Goal: Information Seeking & Learning: Learn about a topic

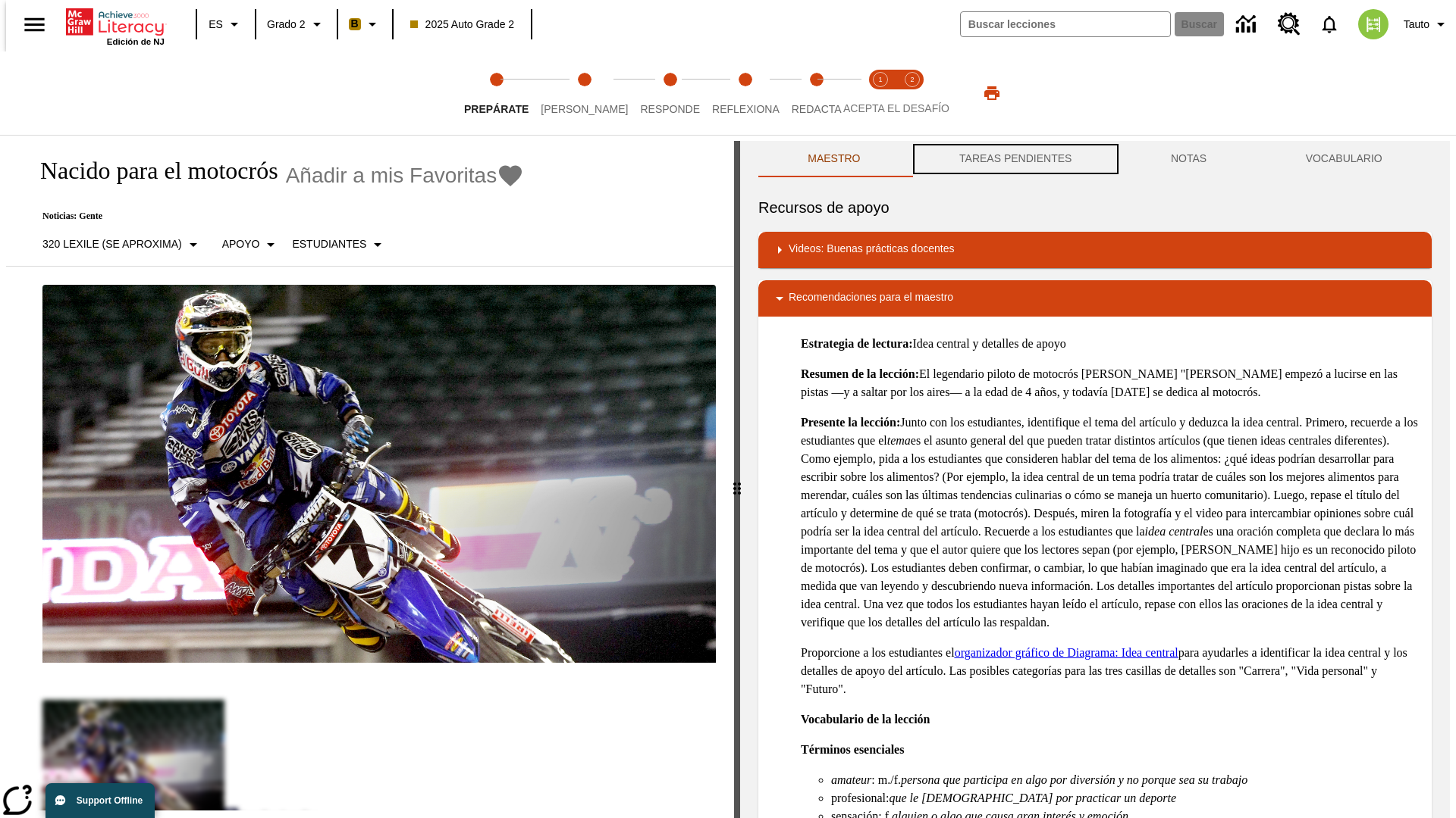
click at [1014, 160] on button "TAREAS PENDIENTES" at bounding box center [1015, 159] width 212 height 36
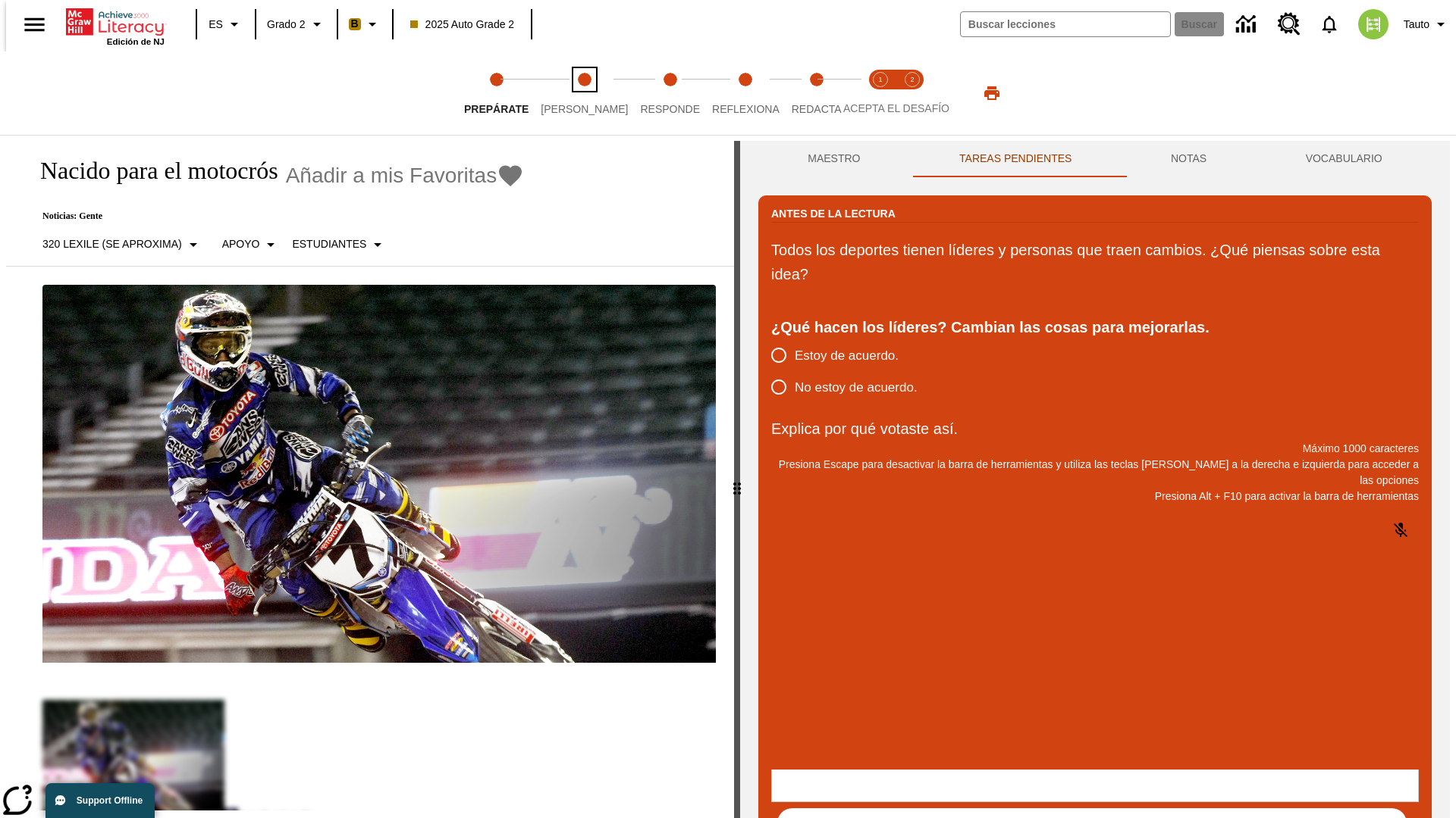
click at [572, 93] on span "Lee" at bounding box center [584, 103] width 87 height 27
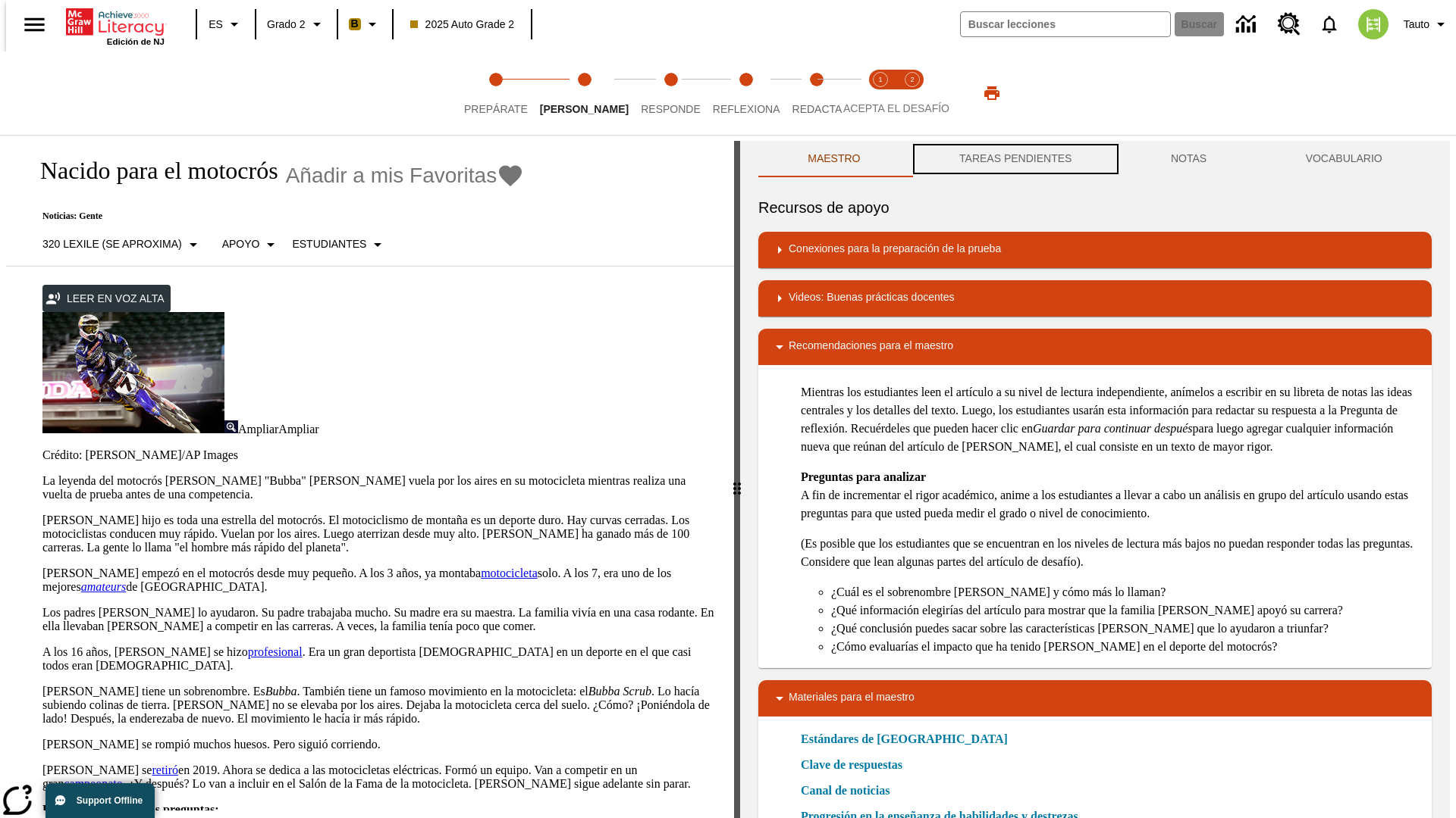
scroll to position [1, 0]
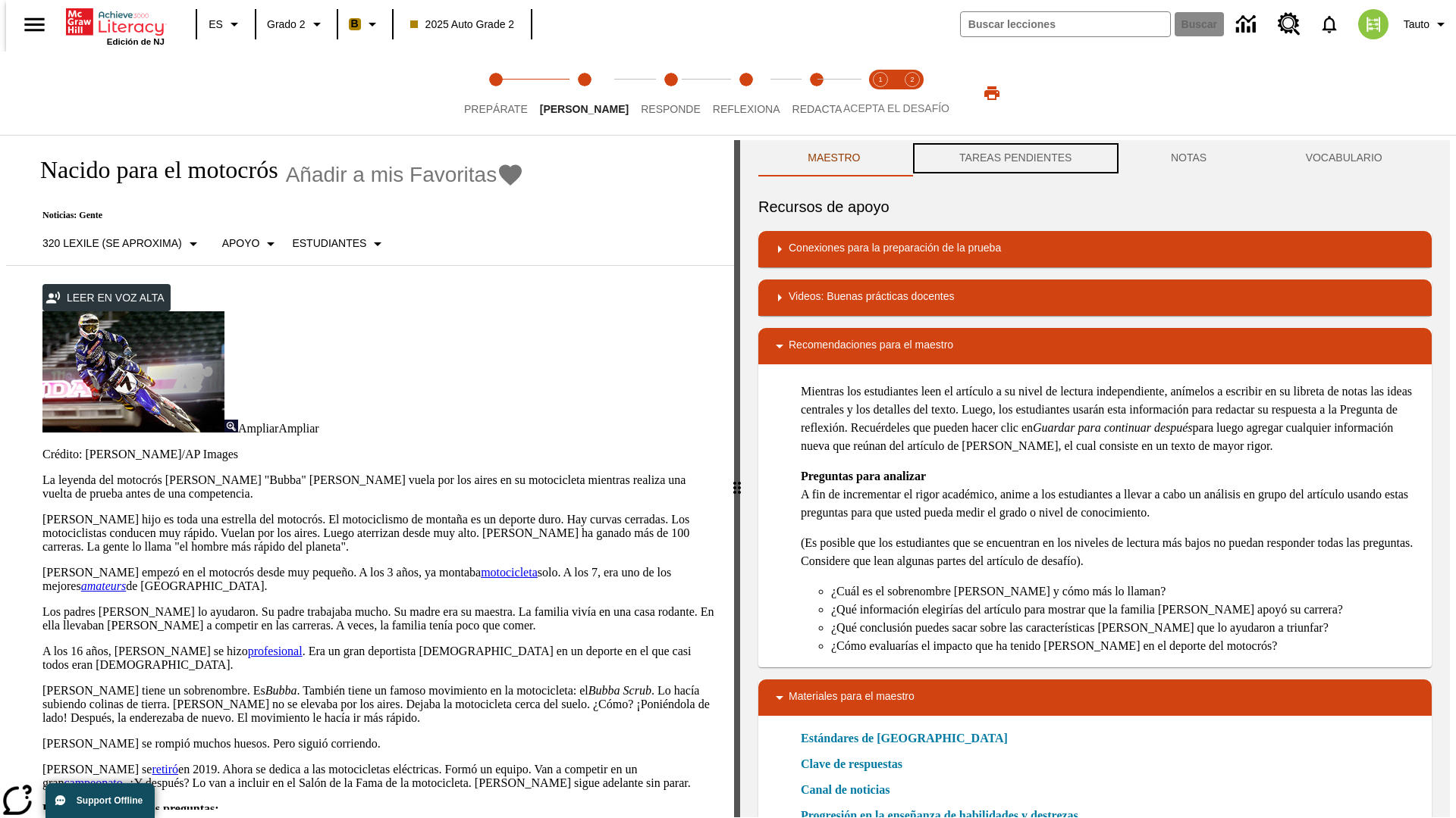
click at [1014, 160] on button "TAREAS PENDIENTES" at bounding box center [1015, 158] width 212 height 36
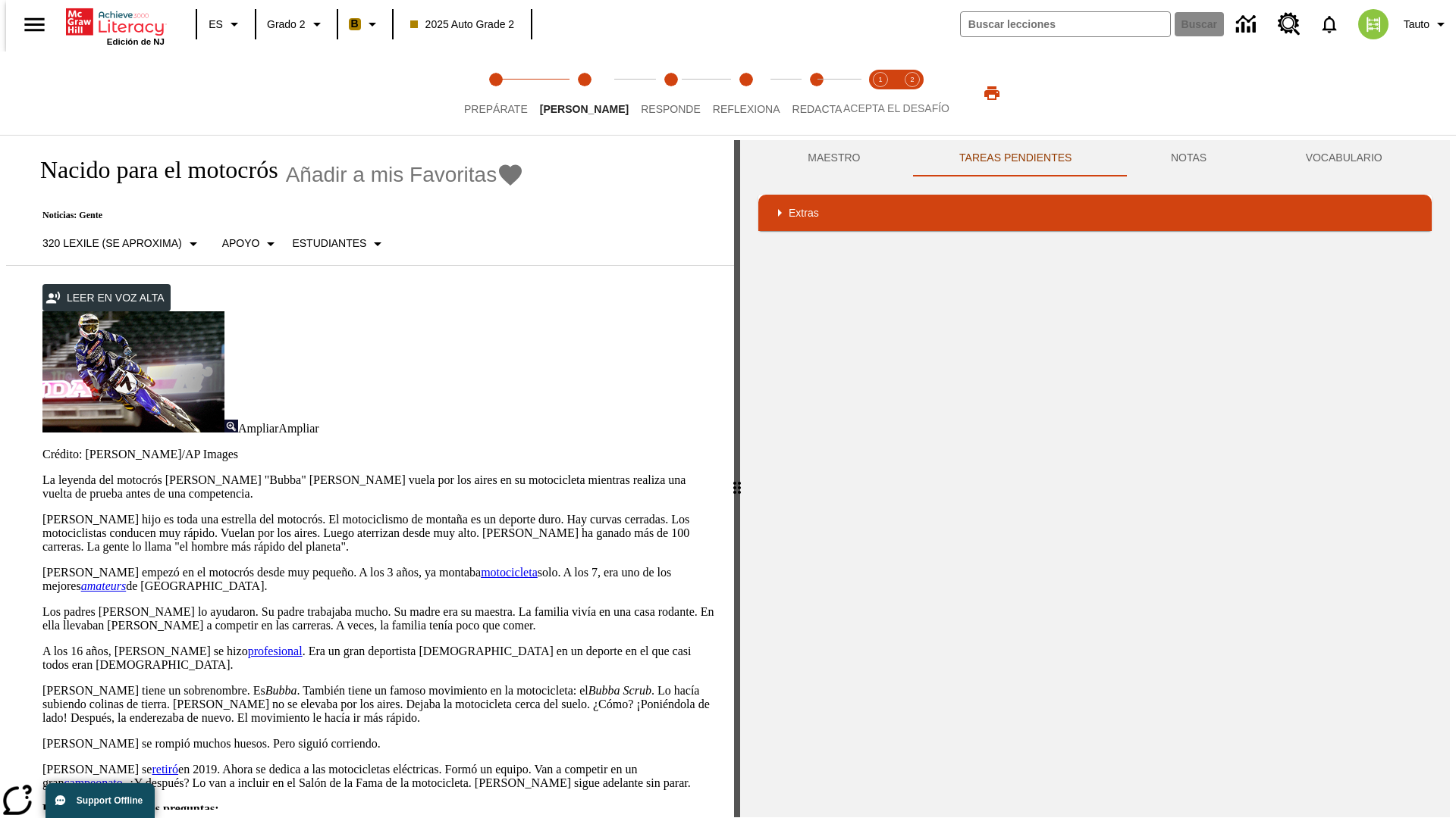
click at [43, 513] on p "James Stewart hijo es toda una estrella del motocrós. El motociclismo de montañ…" at bounding box center [379, 534] width 673 height 41
click at [0, 0] on div "Traducir" at bounding box center [0, 0] width 0 height 0
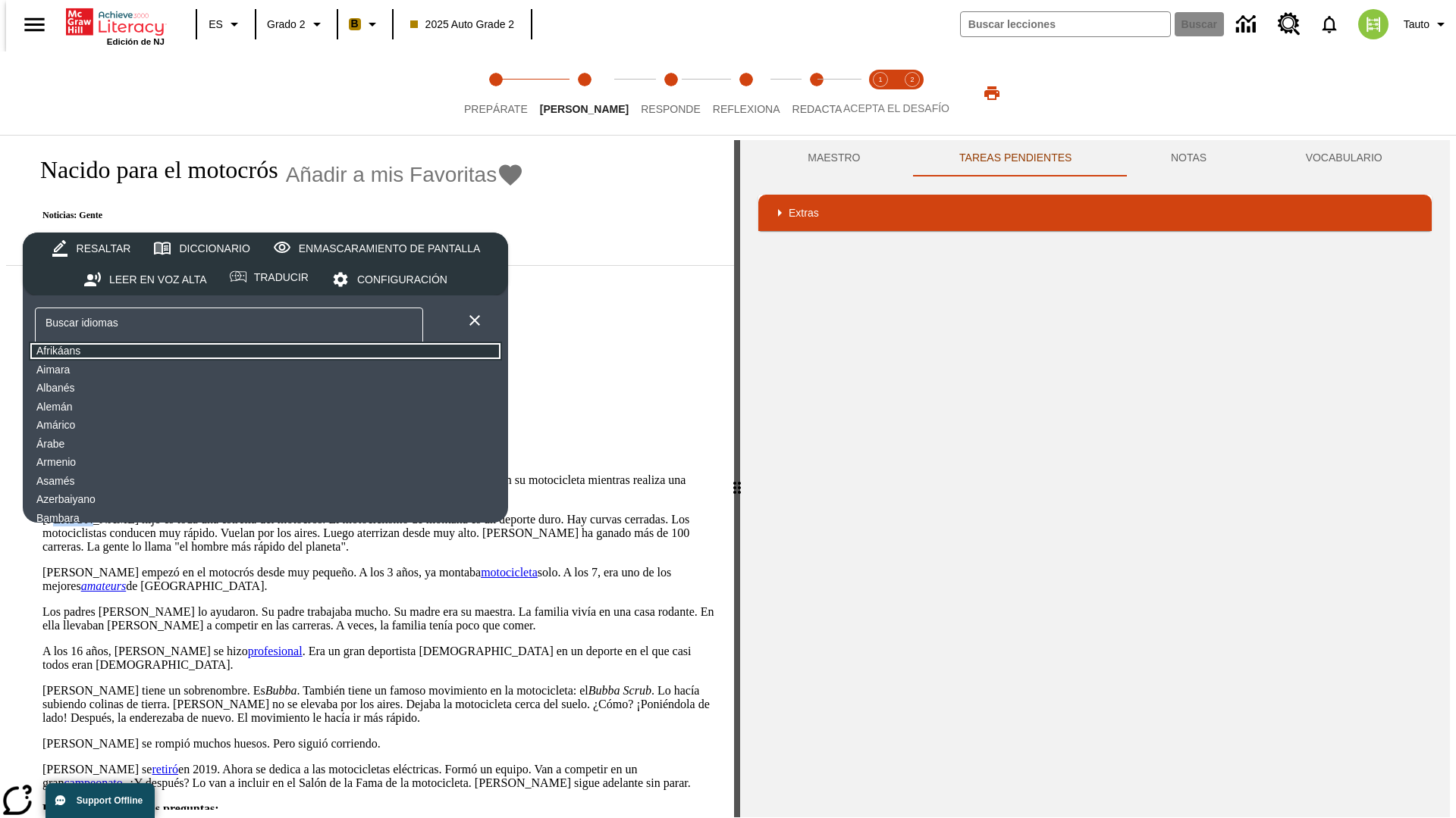
click at [148, 352] on button "Afrikáans" at bounding box center [265, 351] width 474 height 19
